Goal: Navigation & Orientation: Understand site structure

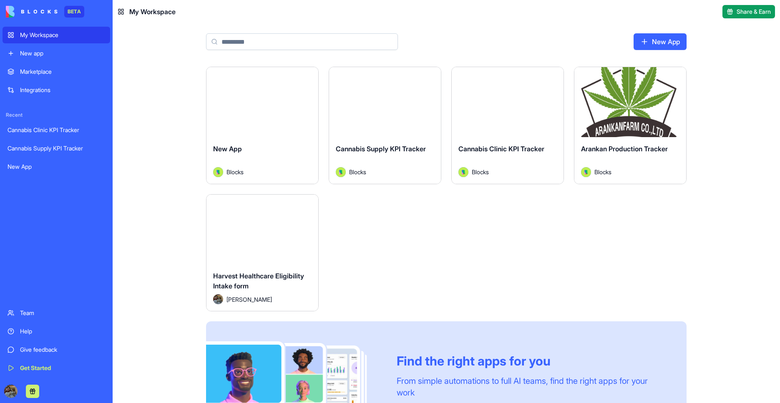
click at [397, 108] on button "Launch" at bounding box center [385, 102] width 63 height 17
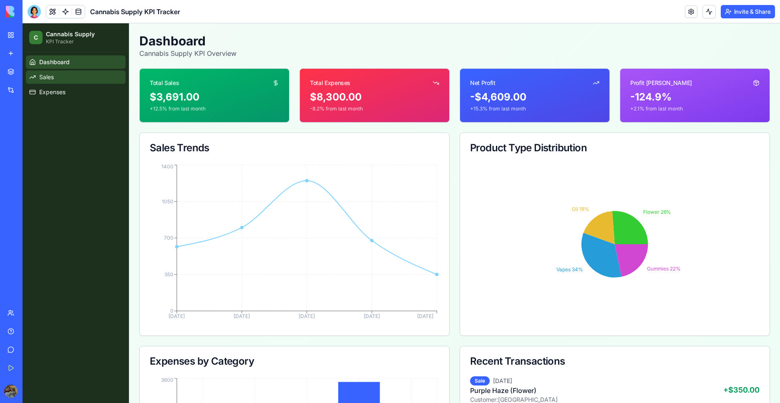
click at [50, 75] on span "Sales" at bounding box center [46, 77] width 15 height 8
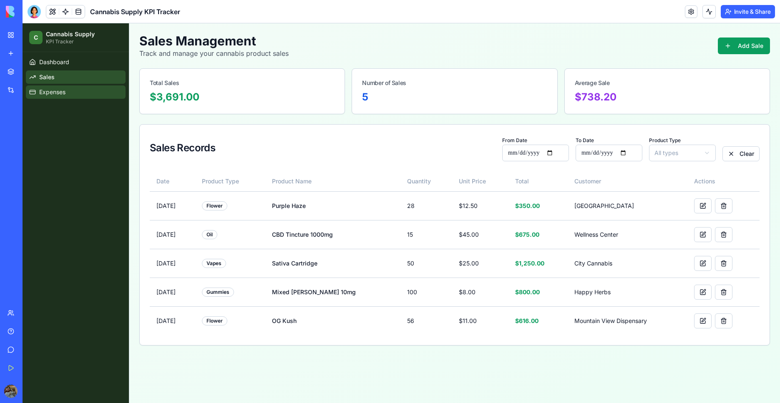
click at [60, 95] on span "Expenses" at bounding box center [52, 92] width 26 height 8
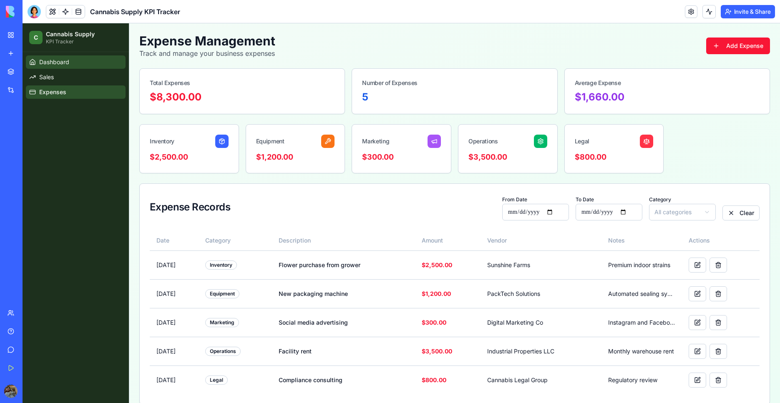
click at [60, 61] on span "Dashboard" at bounding box center [54, 62] width 30 height 8
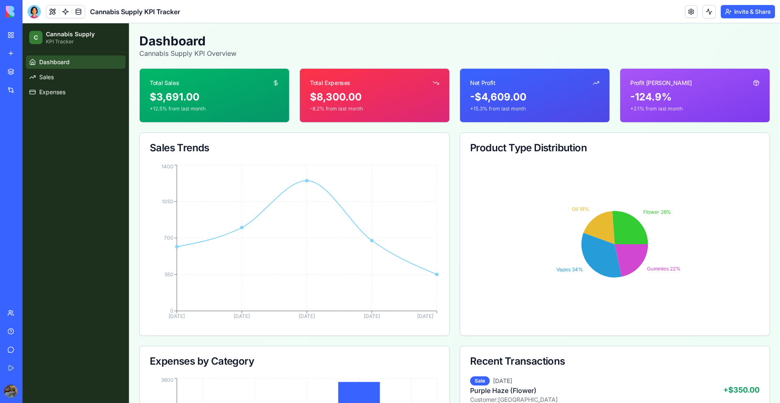
click at [10, 30] on link "My Workspace" at bounding box center [19, 35] width 33 height 17
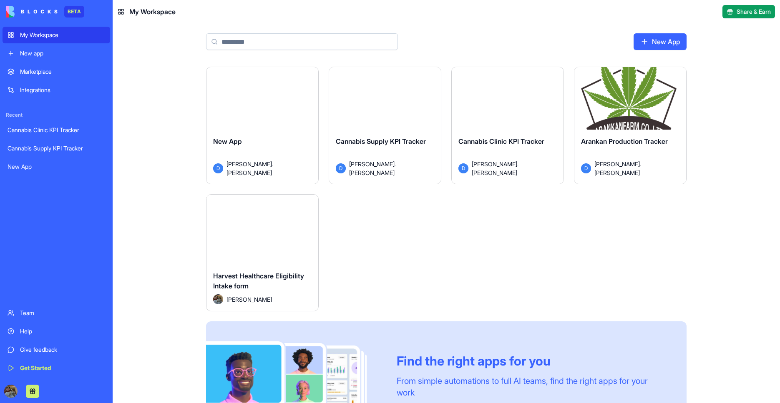
click at [491, 114] on div "Launch" at bounding box center [508, 102] width 112 height 70
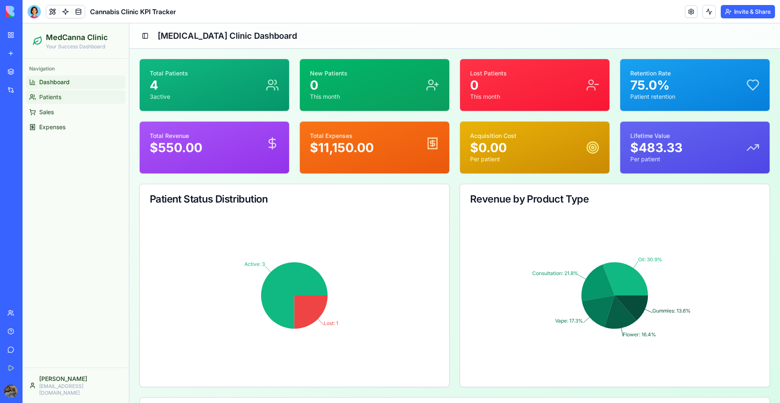
click at [82, 92] on link "Patients" at bounding box center [76, 96] width 100 height 13
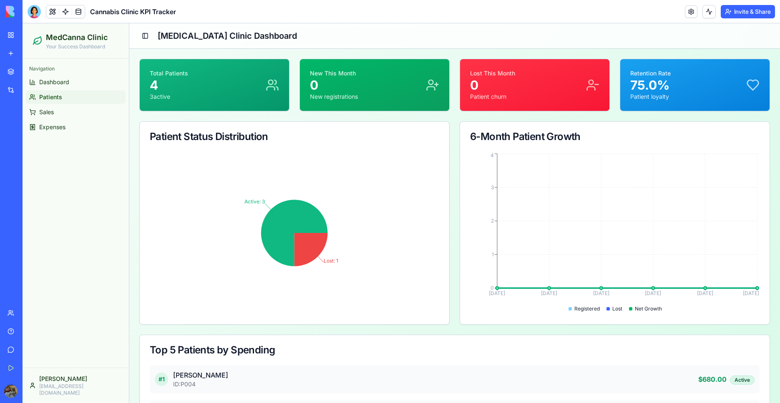
click at [58, 96] on span "Patients" at bounding box center [50, 97] width 23 height 8
click at [80, 112] on link "Sales" at bounding box center [76, 111] width 100 height 13
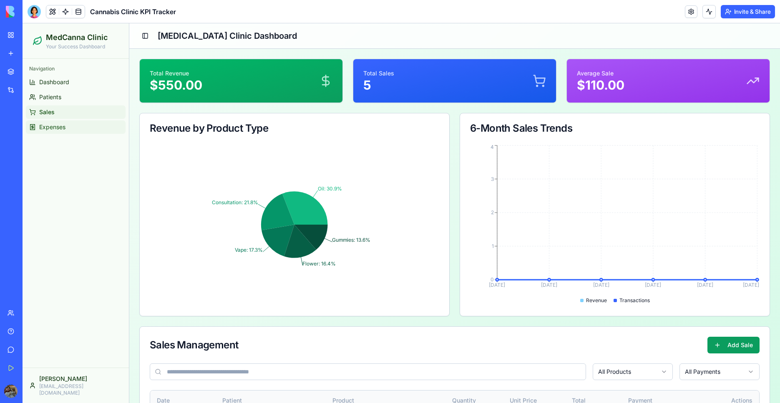
click at [80, 126] on link "Expenses" at bounding box center [76, 126] width 100 height 13
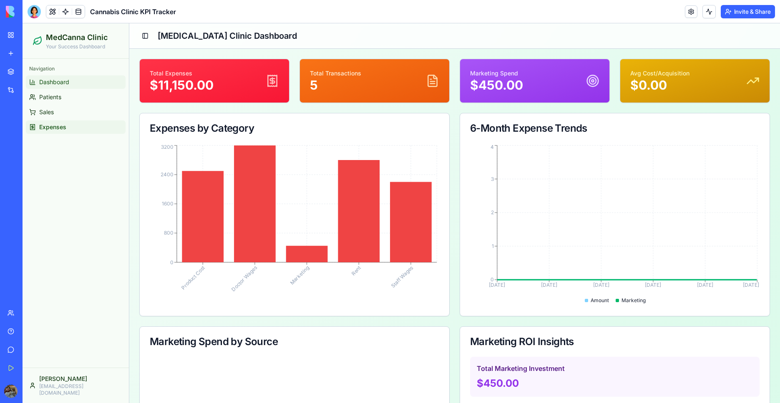
click at [75, 81] on link "Dashboard" at bounding box center [76, 81] width 100 height 13
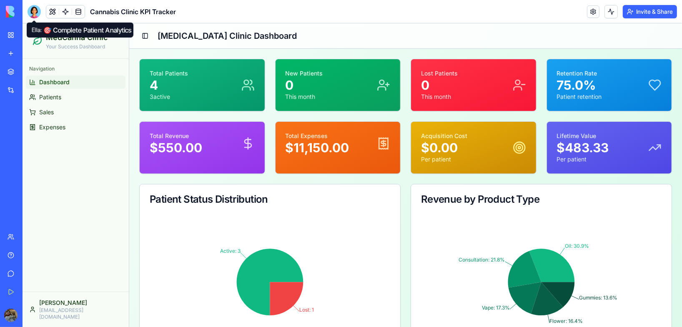
click at [8, 38] on link "My Workspace" at bounding box center [19, 35] width 33 height 17
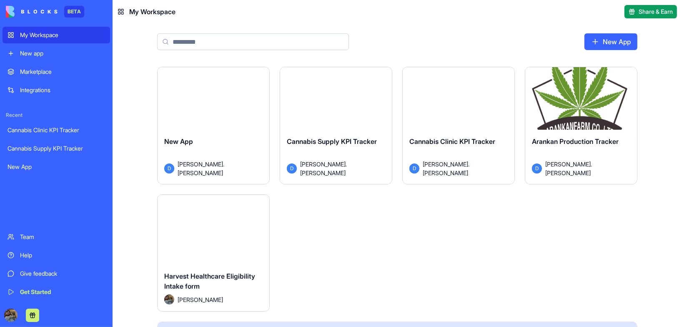
click at [590, 105] on button "Launch" at bounding box center [581, 102] width 63 height 17
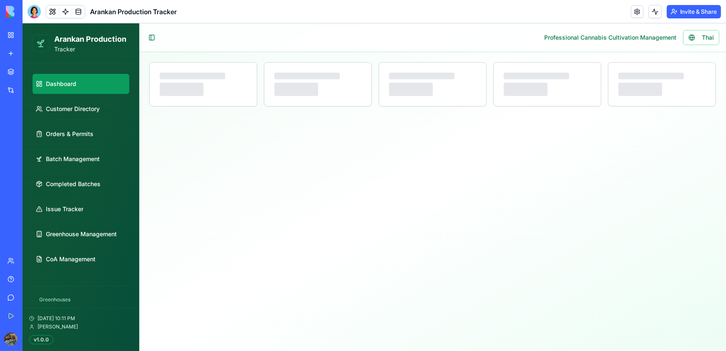
select select "**"
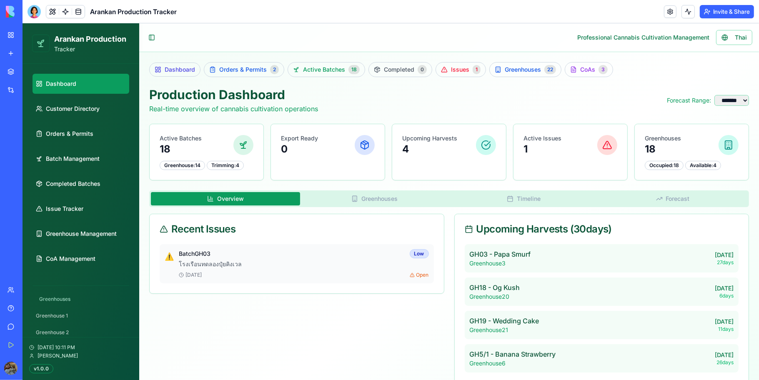
click at [82, 97] on ul "Dashboard Customer Directory Orders & Permits Batch Management Completed Batche…" at bounding box center [81, 171] width 97 height 195
click at [82, 116] on link "Customer Directory" at bounding box center [81, 109] width 97 height 20
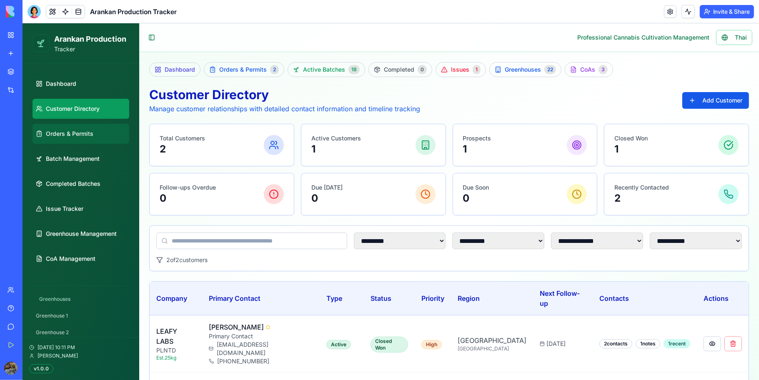
click at [70, 133] on span "Orders & Permits" at bounding box center [70, 134] width 48 height 8
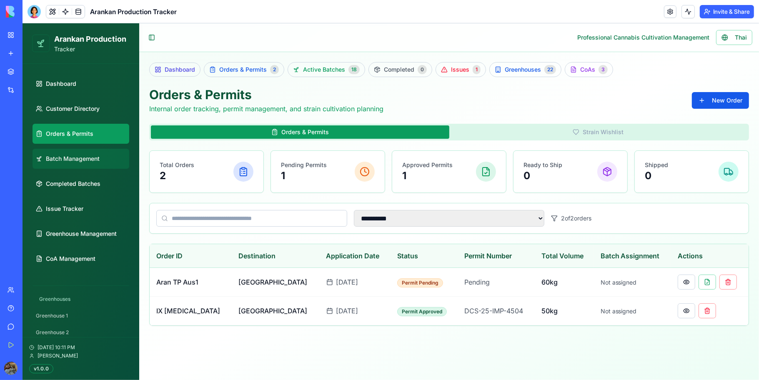
click at [71, 153] on link "Batch Management" at bounding box center [81, 159] width 97 height 20
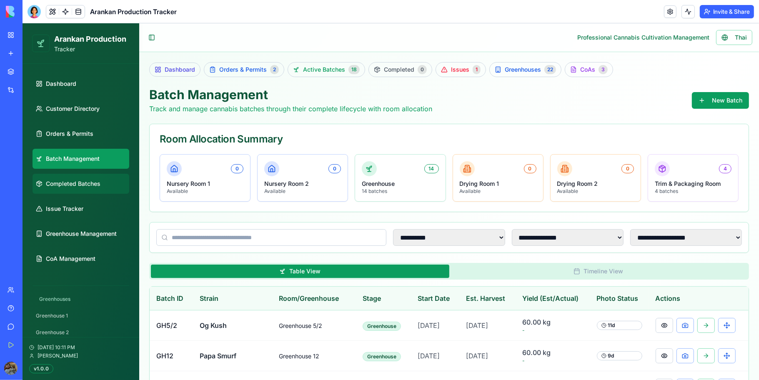
click at [71, 177] on link "Completed Batches" at bounding box center [81, 184] width 97 height 20
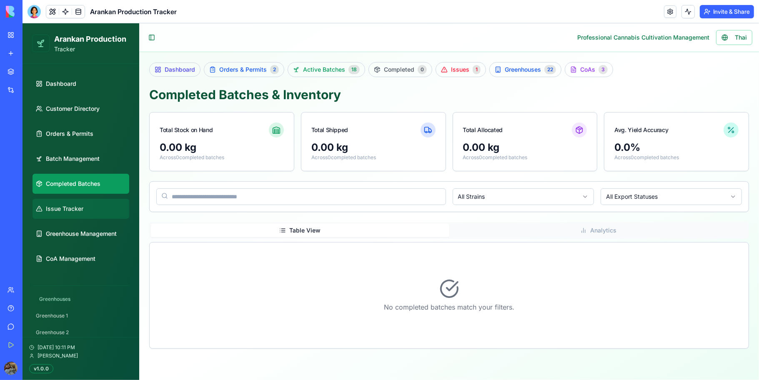
click at [67, 206] on span "Issue Tracker" at bounding box center [65, 209] width 38 height 8
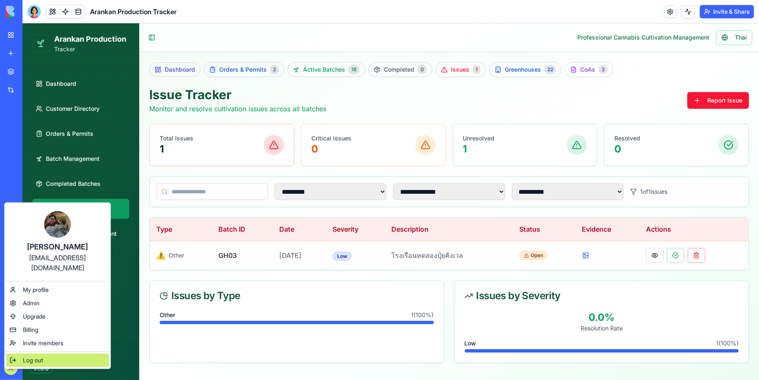
click at [57, 354] on div "Log out" at bounding box center [57, 360] width 103 height 13
